Goal: Check status: Check status

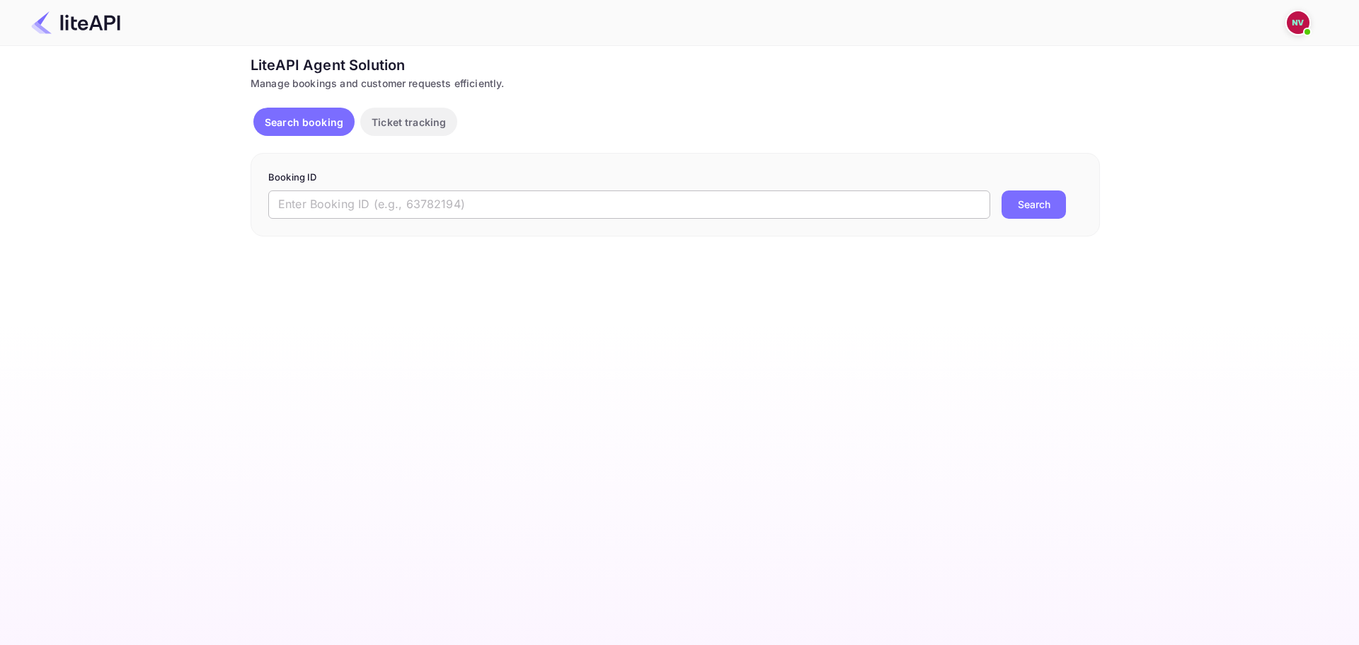
drag, startPoint x: 0, startPoint y: 0, endPoint x: 648, endPoint y: 201, distance: 678.1
click at [648, 201] on input "text" at bounding box center [629, 204] width 722 height 28
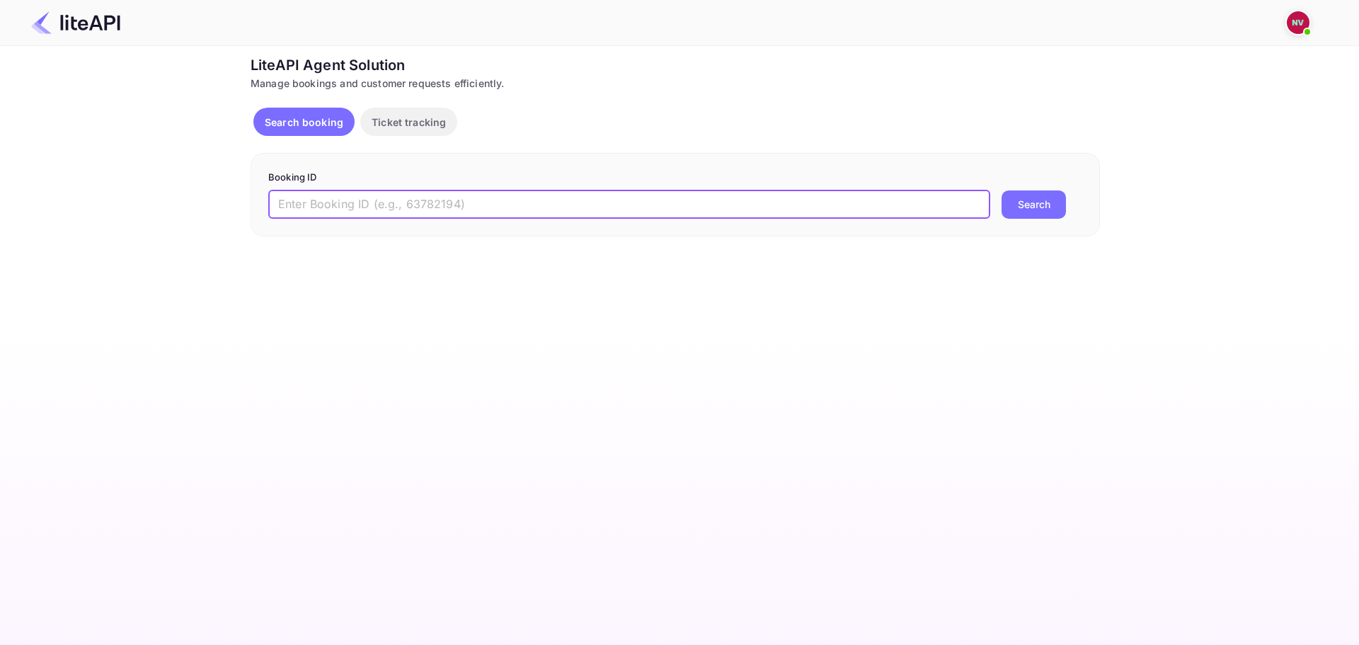
paste input "8879828"
type input "8879828"
click at [1001, 190] on button "Search" at bounding box center [1033, 204] width 64 height 28
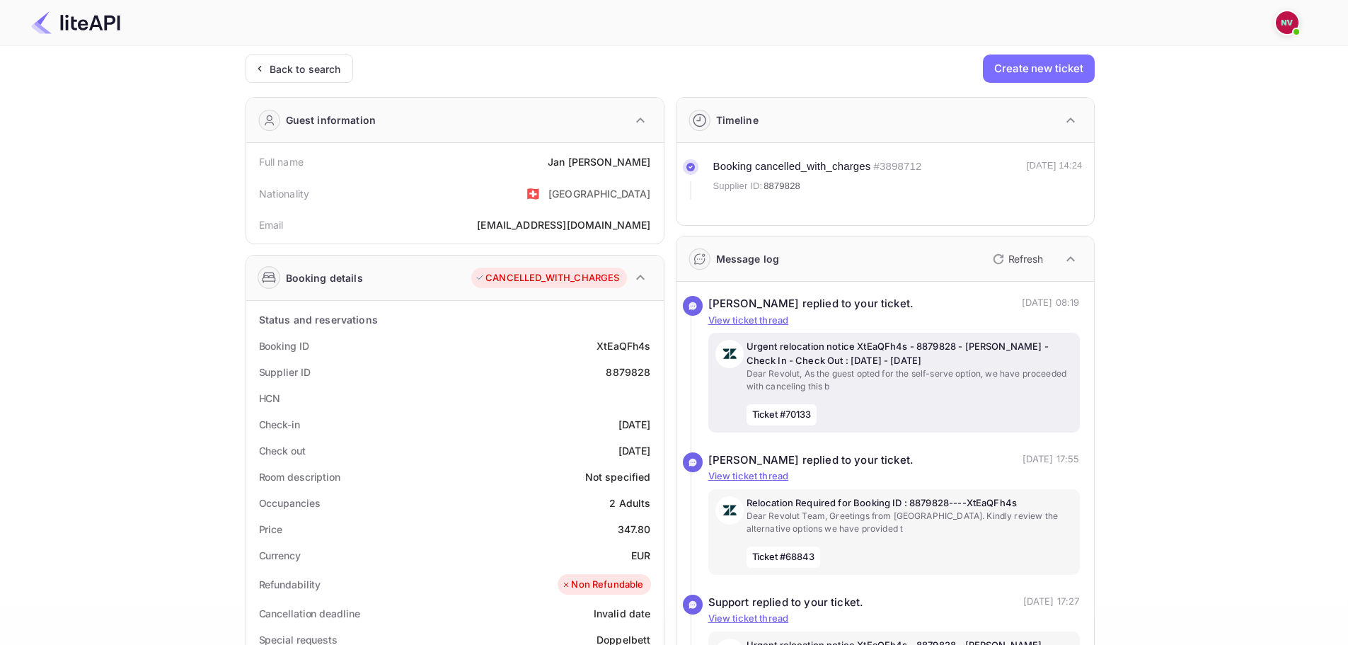
click at [838, 370] on p "Dear Revolut, As the guest opted for the self-serve option, we have proceeded w…" at bounding box center [910, 379] width 326 height 25
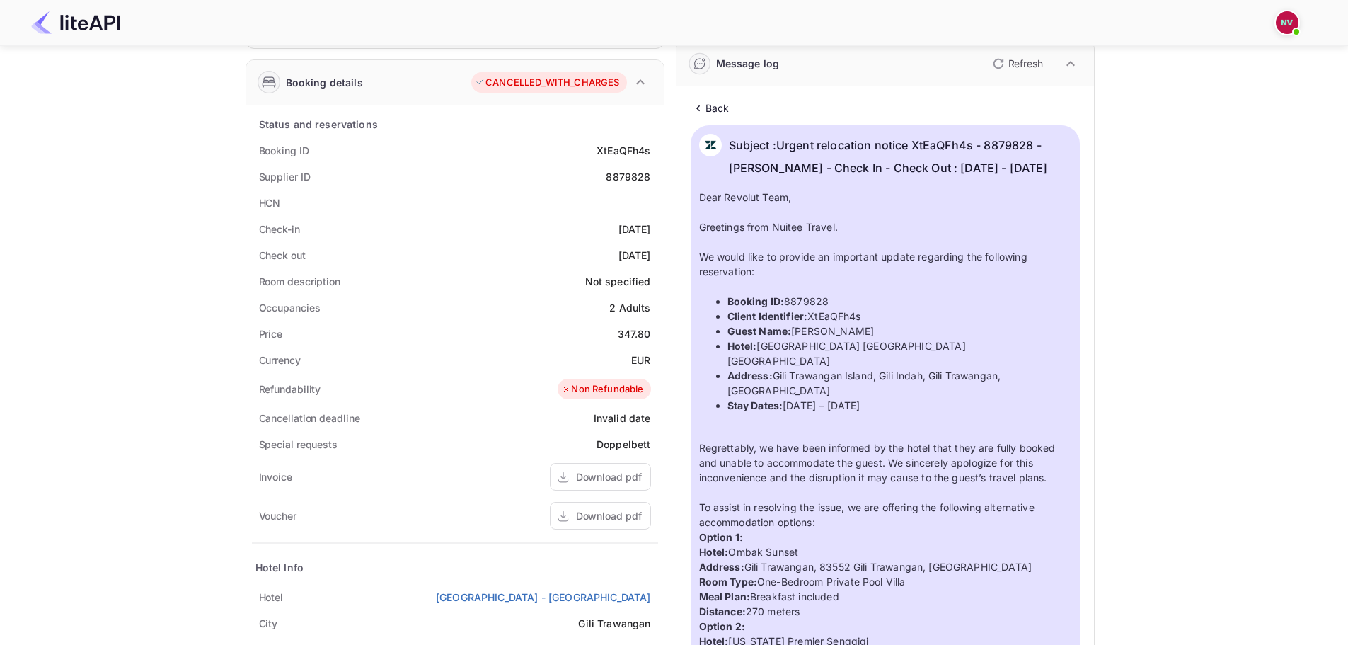
scroll to position [71, 0]
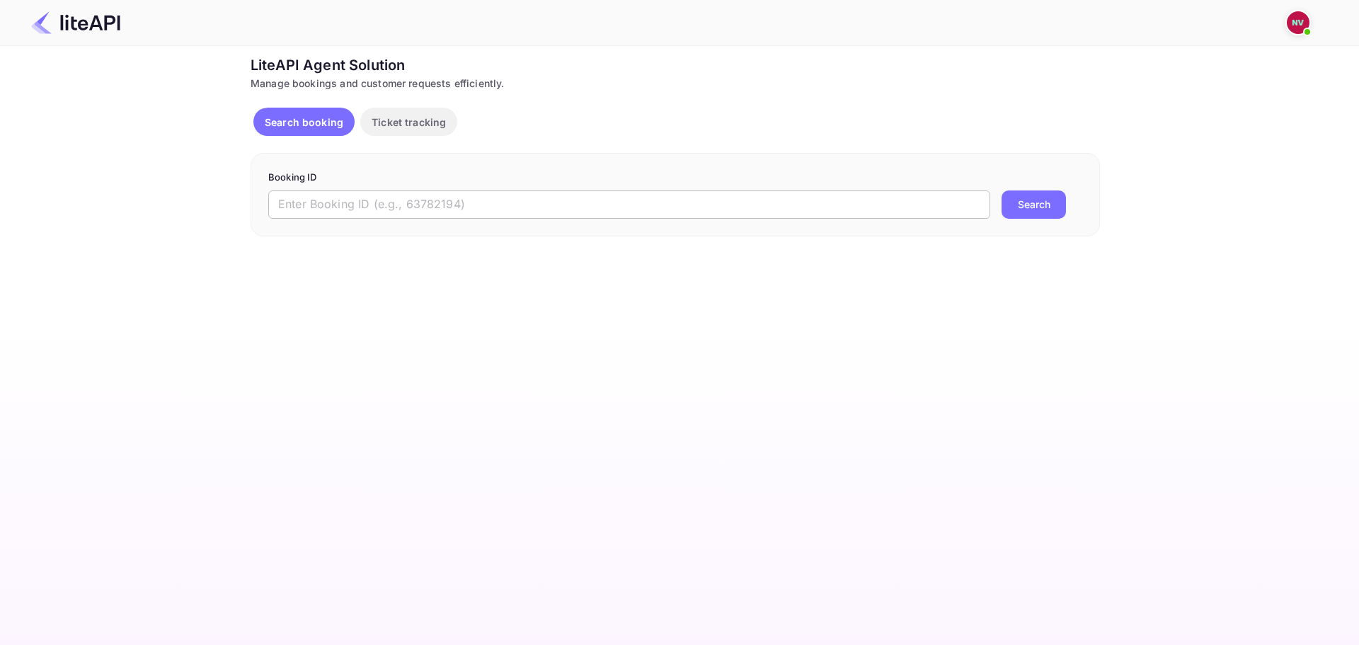
drag, startPoint x: 0, startPoint y: 0, endPoint x: 509, endPoint y: 207, distance: 549.5
click at [509, 207] on input "text" at bounding box center [629, 204] width 722 height 28
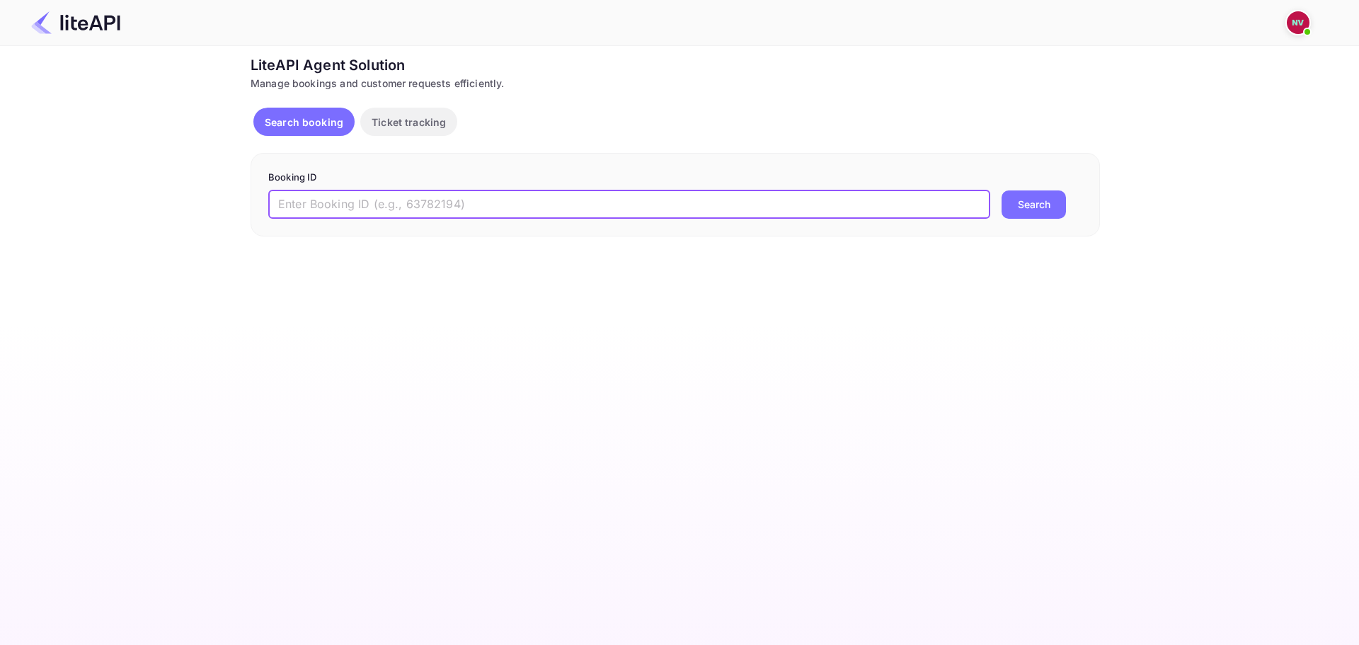
paste input "P42Nn19tZ"
type input "P42Nn19tZ"
click at [1001, 190] on button "Search" at bounding box center [1033, 204] width 64 height 28
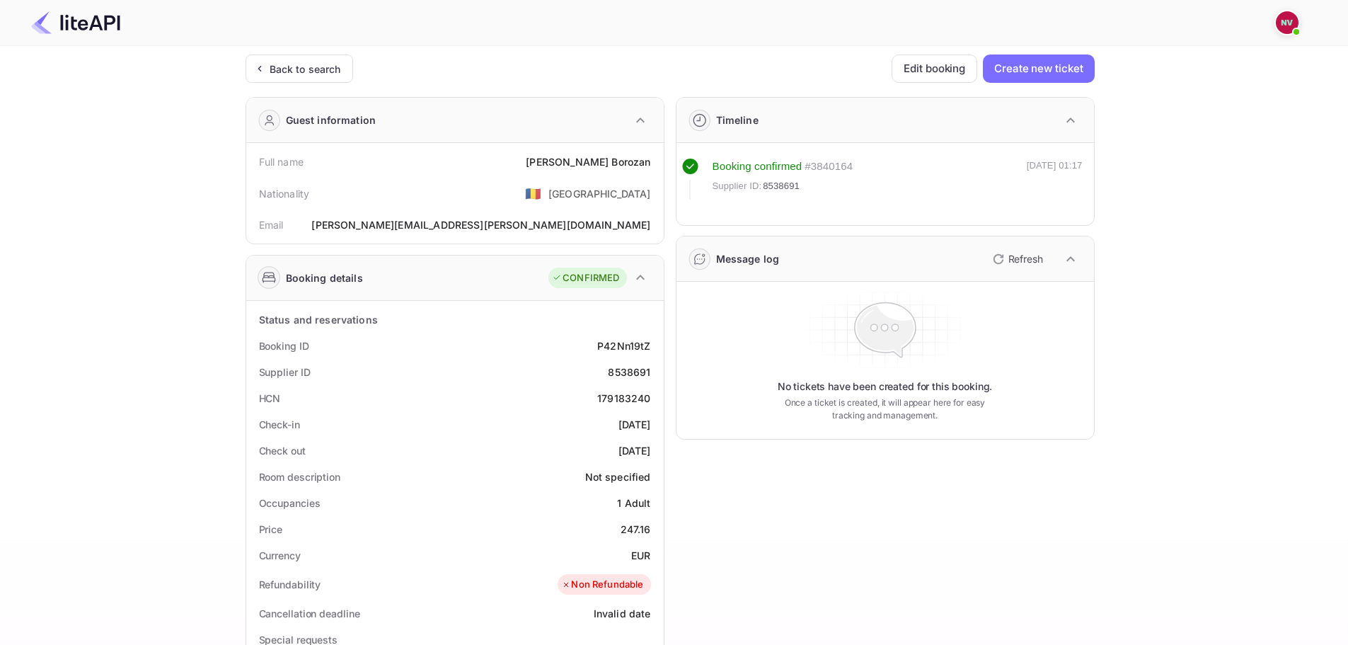
click at [636, 370] on div "8538691" at bounding box center [629, 371] width 42 height 15
copy div "8538691"
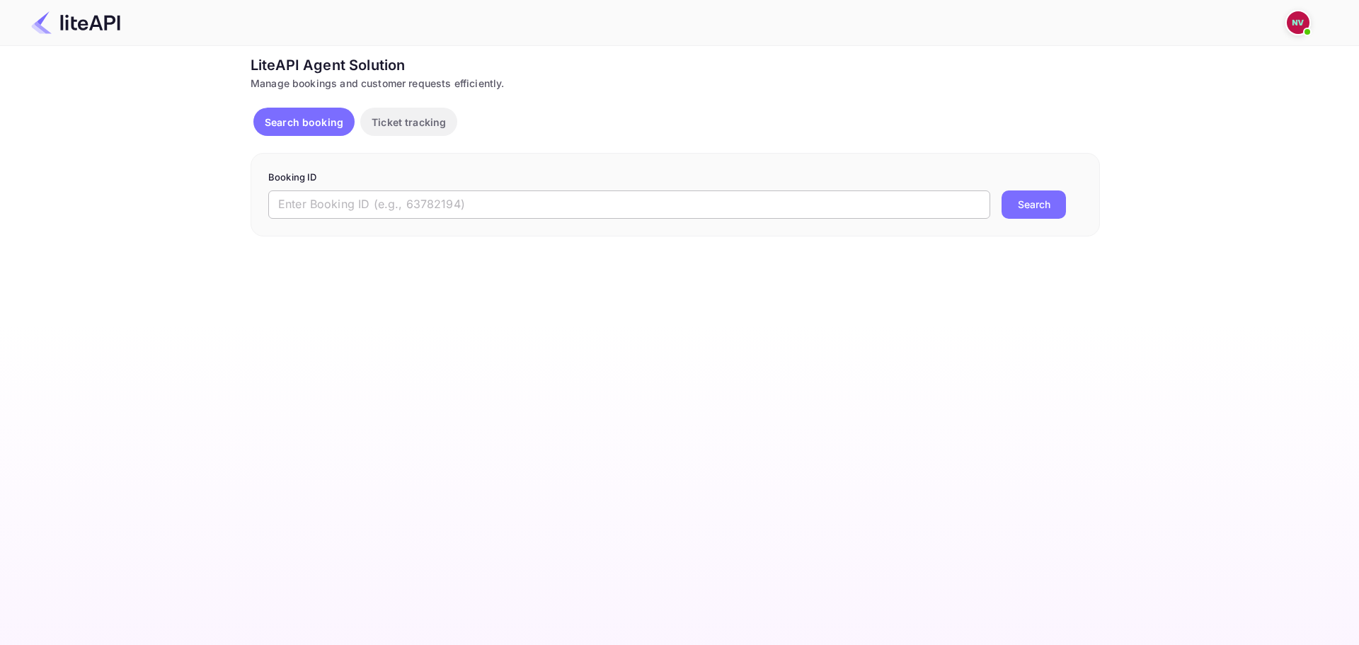
click at [489, 197] on input "text" at bounding box center [629, 204] width 722 height 28
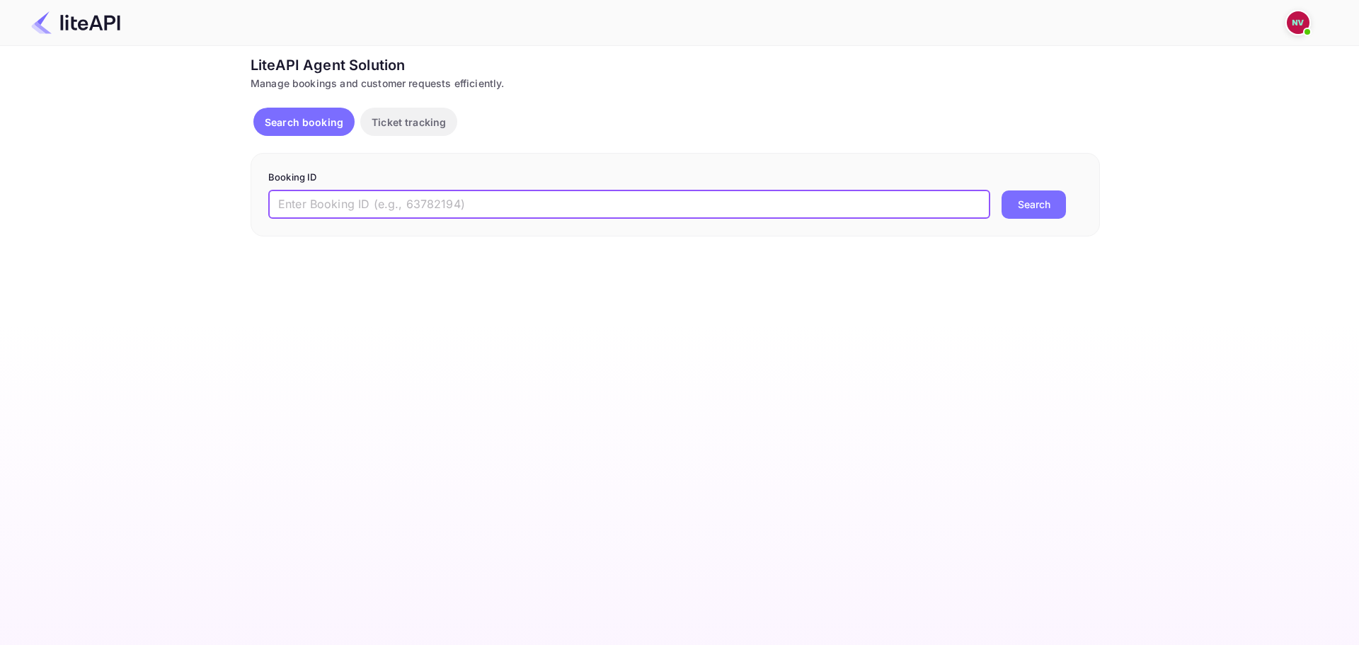
paste input "ymUp5PFCC"
type input "ymUp5PFCC"
click at [1001, 190] on button "Search" at bounding box center [1033, 204] width 64 height 28
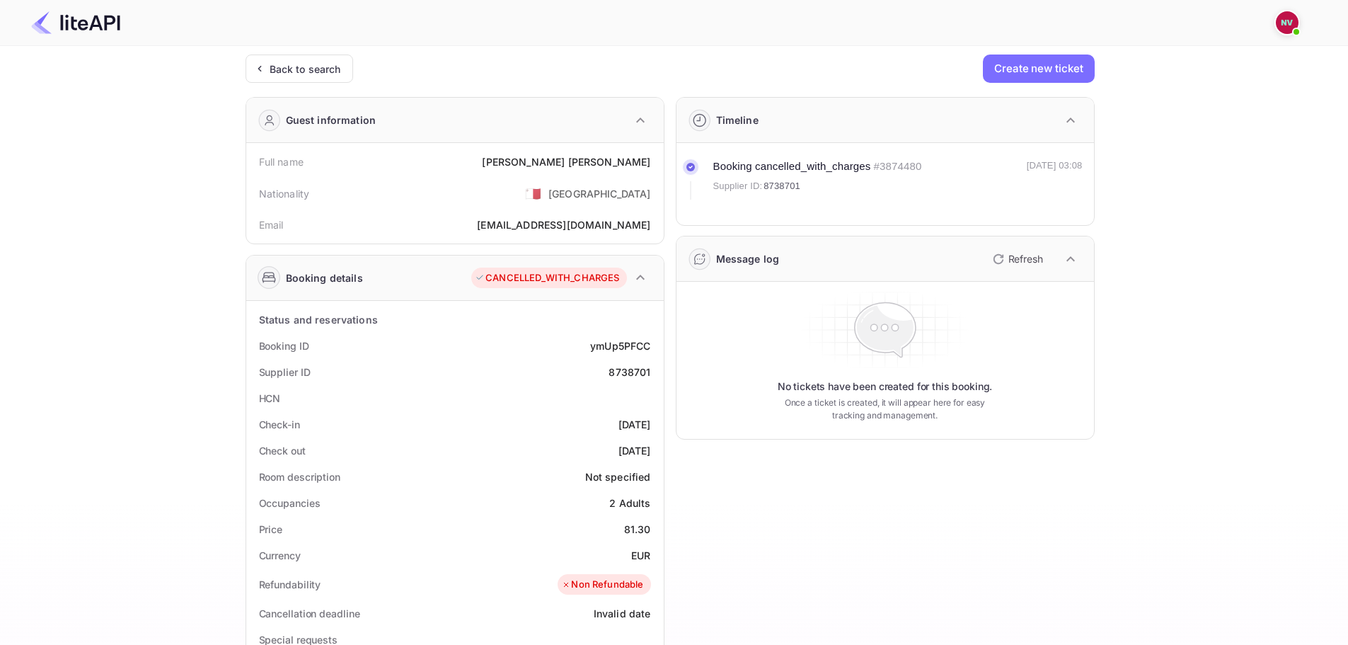
click at [636, 374] on div "8738701" at bounding box center [630, 371] width 42 height 15
click at [349, 65] on div "Back to search" at bounding box center [300, 68] width 108 height 28
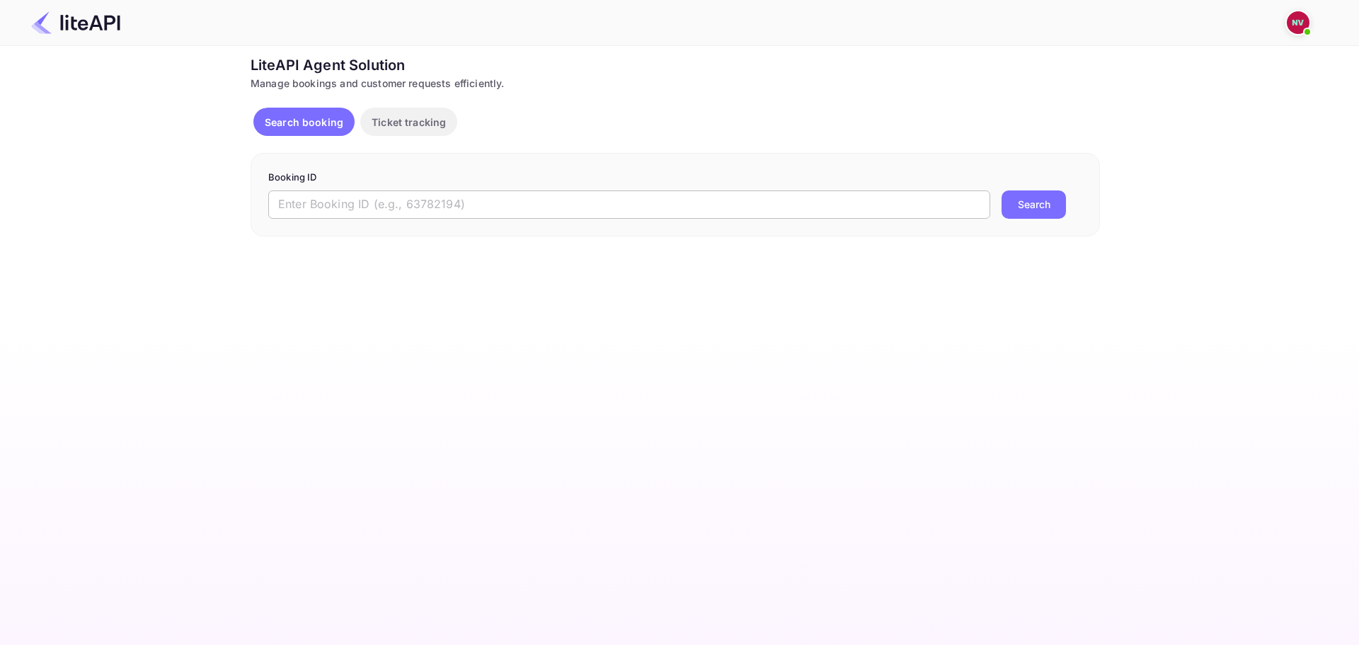
click at [544, 217] on input "text" at bounding box center [629, 204] width 722 height 28
paste input "Ge7RLQTqz"
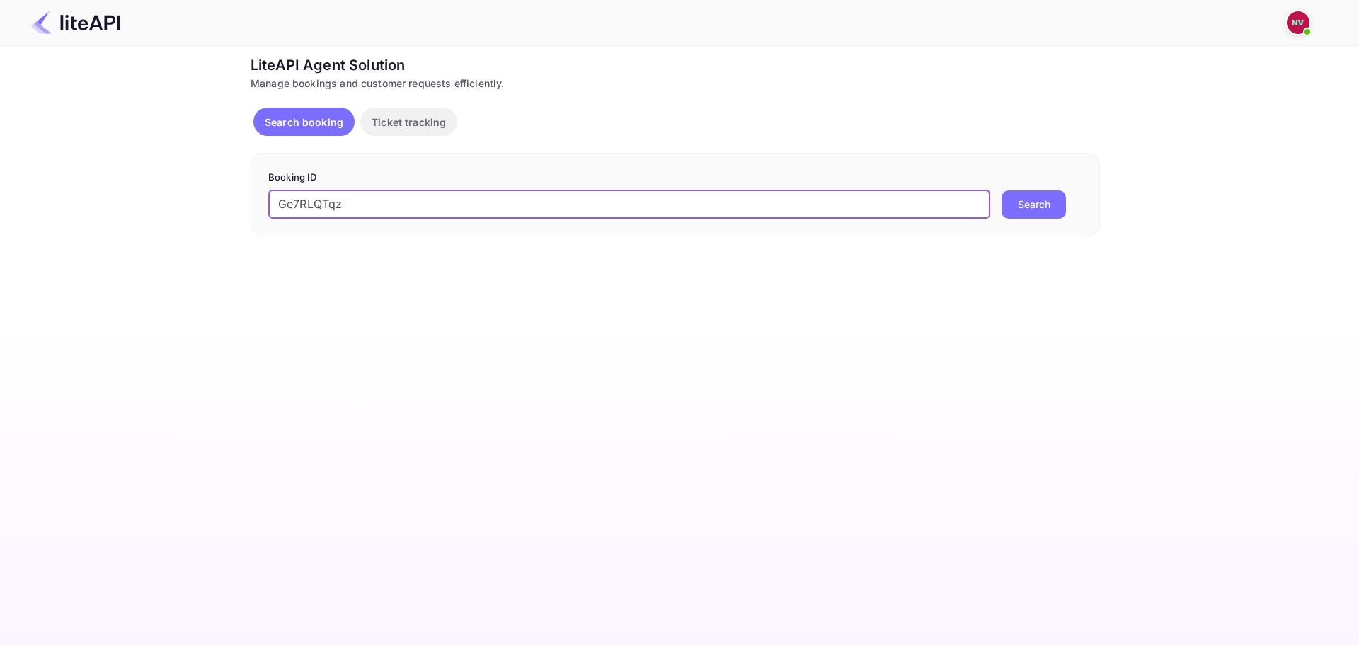
type input "Ge7RLQTqz"
click at [1001, 190] on button "Search" at bounding box center [1033, 204] width 64 height 28
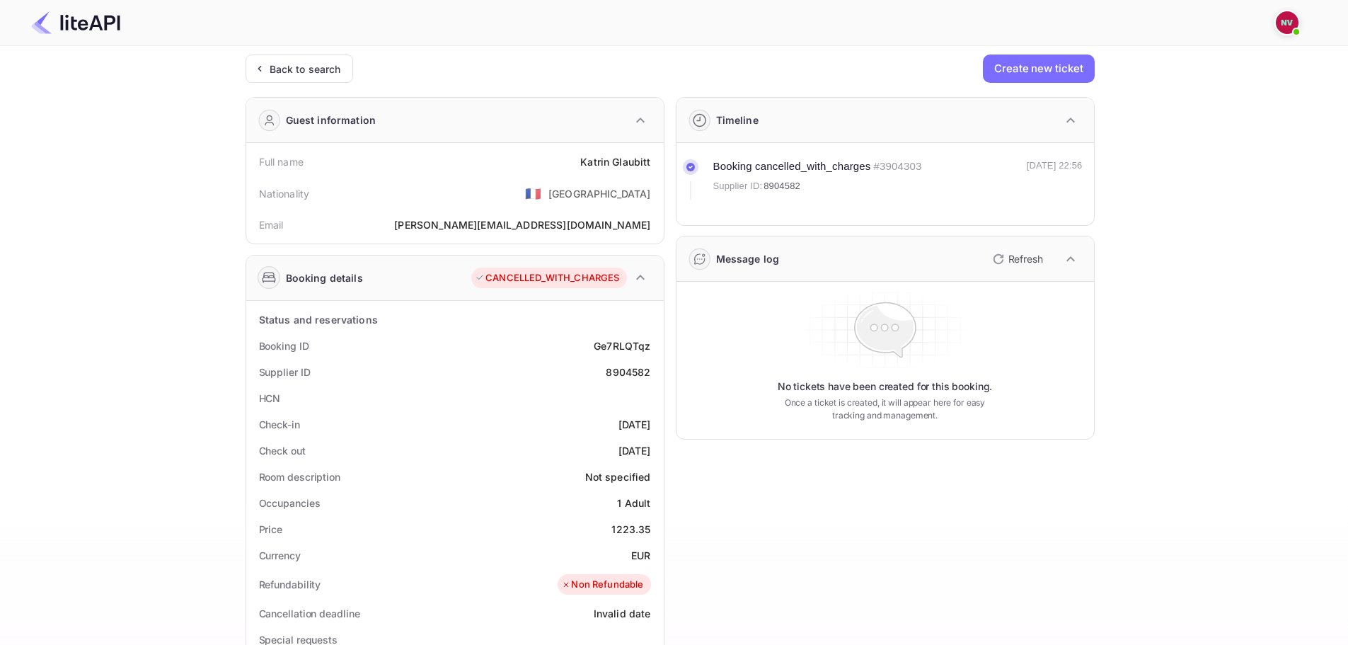
click at [637, 374] on div "8904582" at bounding box center [628, 371] width 45 height 15
copy div "8904582"
click at [301, 63] on div "Back to search" at bounding box center [305, 69] width 71 height 15
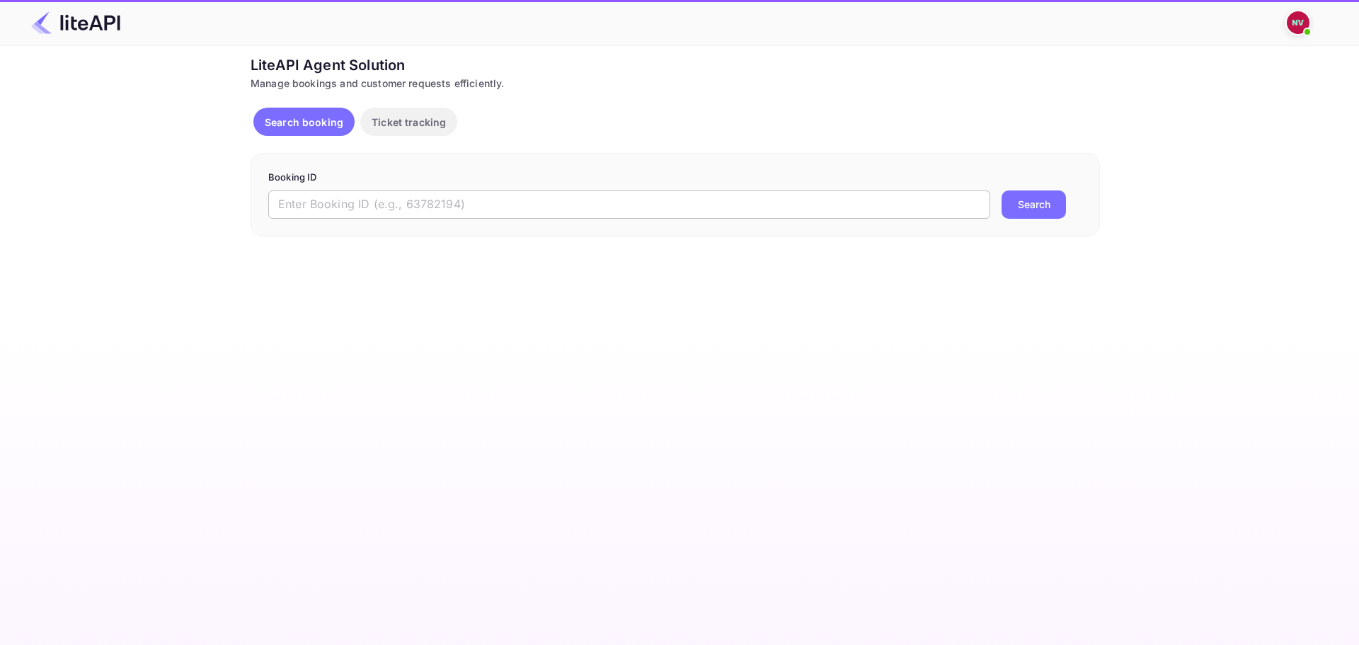
click at [533, 204] on input "text" at bounding box center [629, 204] width 722 height 28
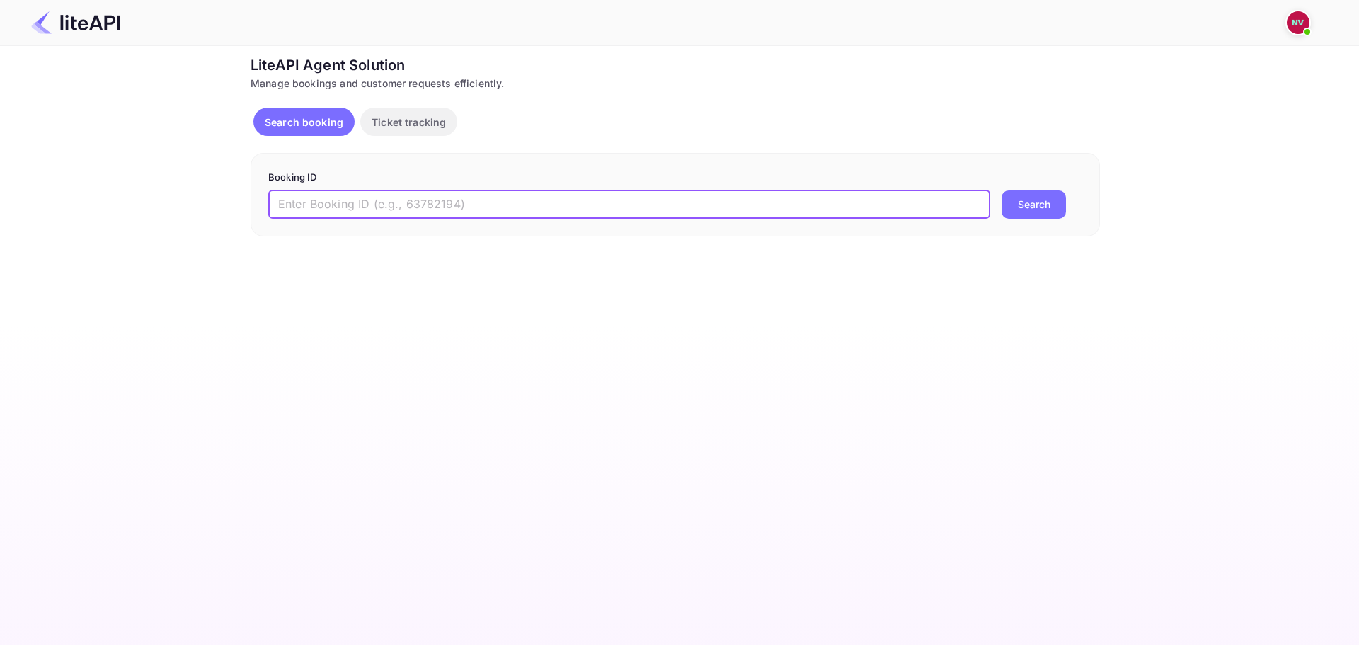
click at [533, 204] on input "text" at bounding box center [629, 204] width 722 height 28
paste input "8904582"
type input "8904582"
click at [1001, 190] on button "Search" at bounding box center [1033, 204] width 64 height 28
